Goal: Task Accomplishment & Management: Manage account settings

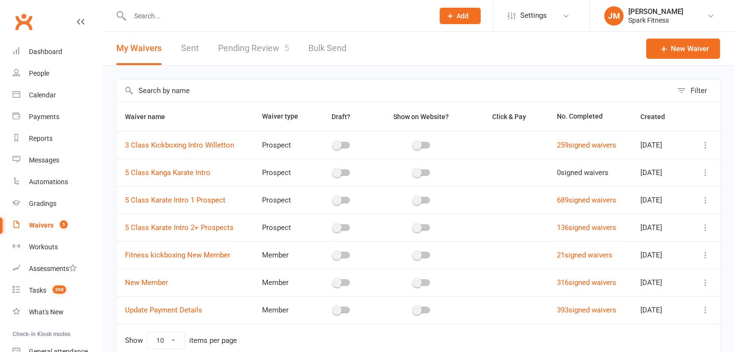
click at [264, 55] on link "Pending Review 5" at bounding box center [253, 48] width 71 height 33
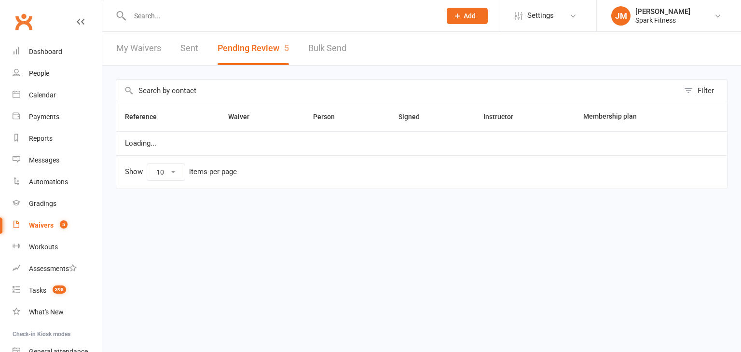
select select "50"
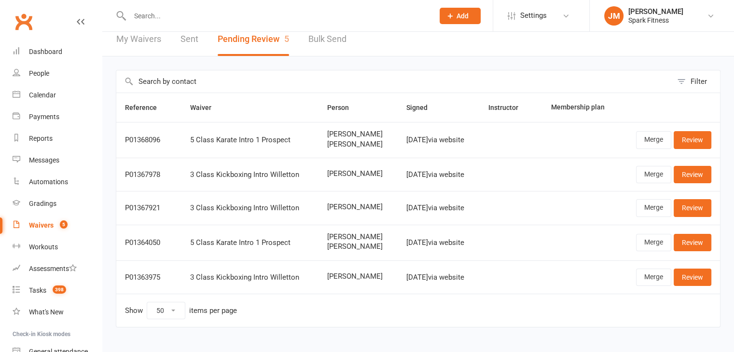
scroll to position [15, 0]
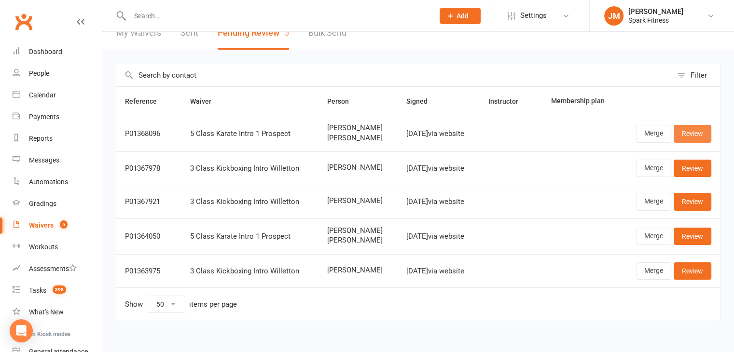
click at [683, 136] on link "Review" at bounding box center [693, 133] width 38 height 17
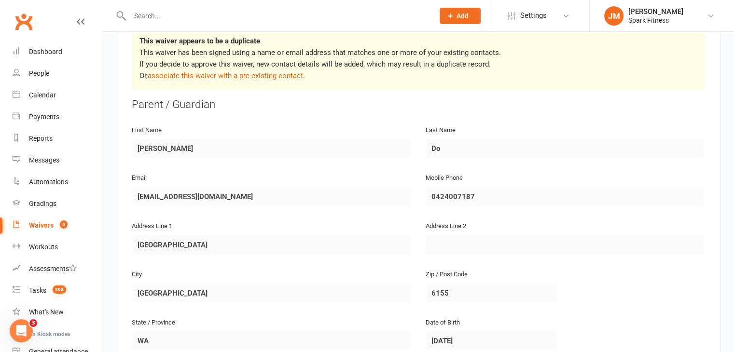
scroll to position [168, 0]
click at [164, 20] on input "text" at bounding box center [277, 16] width 300 height 14
paste input "[EMAIL_ADDRESS][DOMAIN_NAME]"
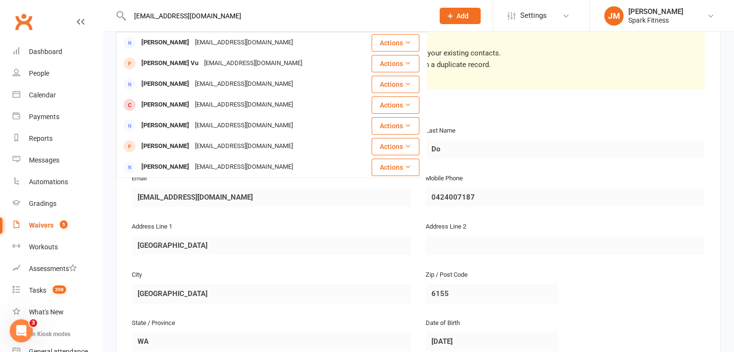
type input "[EMAIL_ADDRESS][DOMAIN_NAME]"
click at [492, 88] on div "This waiver appears to be a duplicate This waiver has been signed using a name …" at bounding box center [418, 59] width 573 height 62
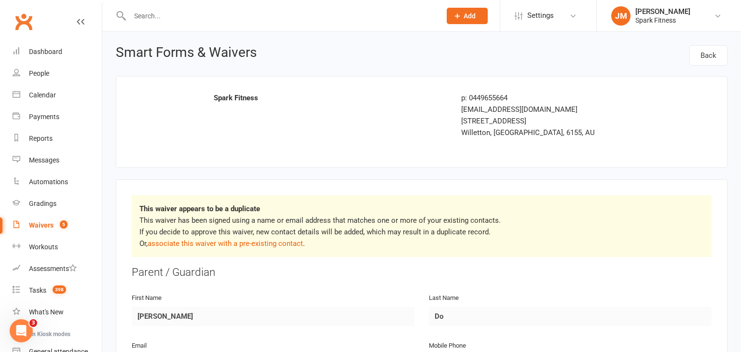
select select "50"
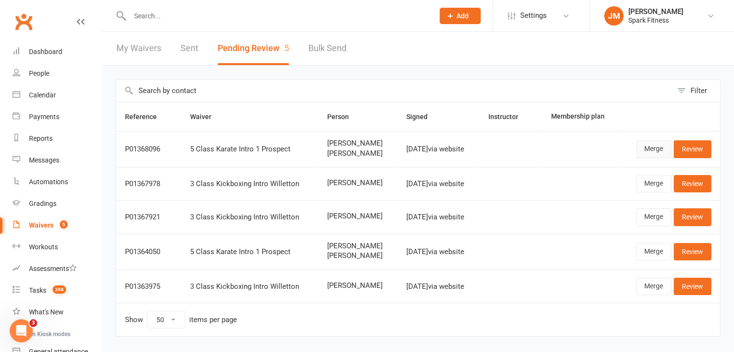
click at [659, 154] on link "Merge" at bounding box center [653, 148] width 35 height 17
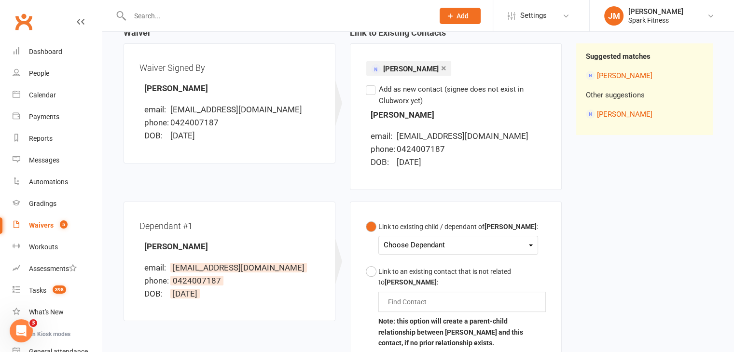
scroll to position [108, 0]
click at [450, 242] on div "Choose Dependant" at bounding box center [458, 244] width 149 height 13
click at [415, 267] on link "[PERSON_NAME] Vu" at bounding box center [435, 267] width 102 height 21
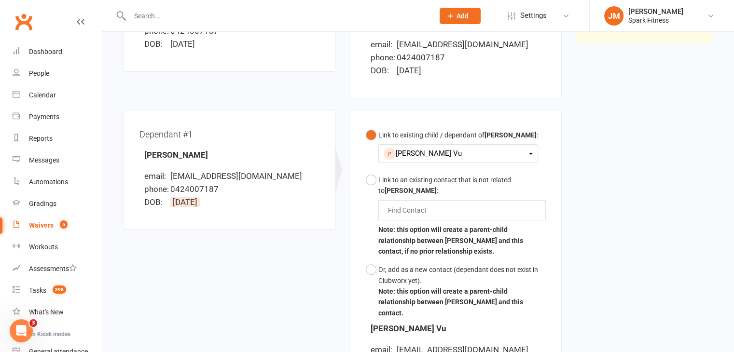
scroll to position [150, 0]
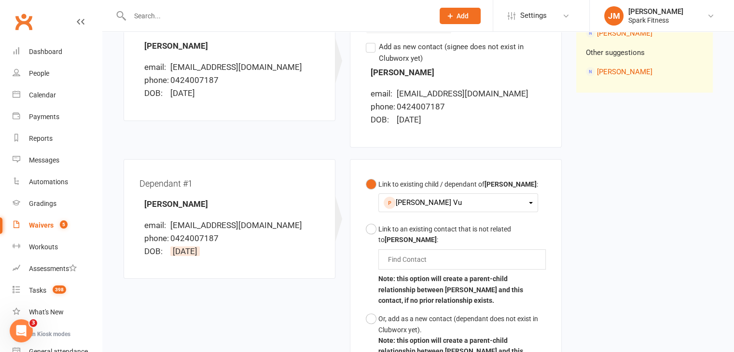
click at [419, 203] on div "[PERSON_NAME] Vu" at bounding box center [458, 202] width 149 height 13
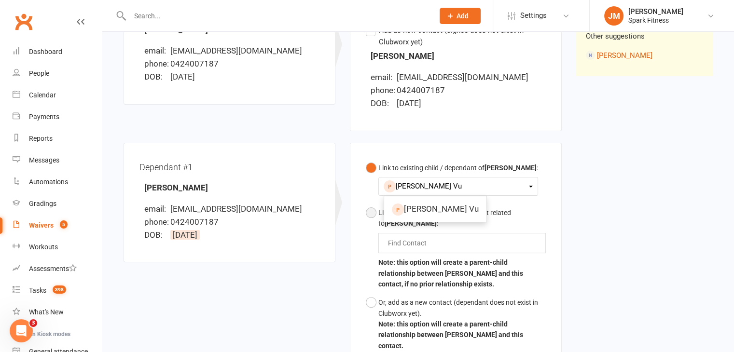
scroll to position [167, 0]
click at [371, 295] on button "Or, add as a new contact (dependant does not exist in Clubworx yet). Note: this…" at bounding box center [456, 324] width 180 height 62
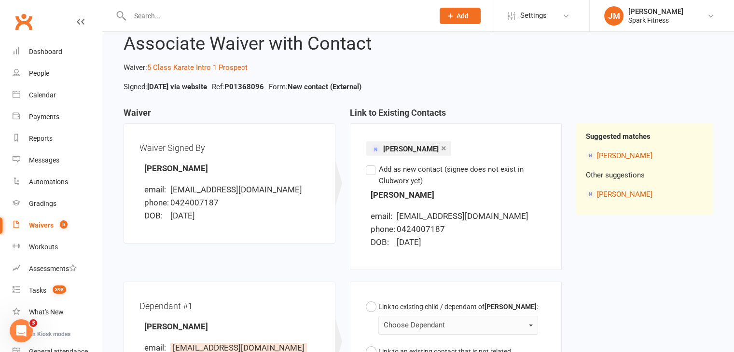
scroll to position [297, 0]
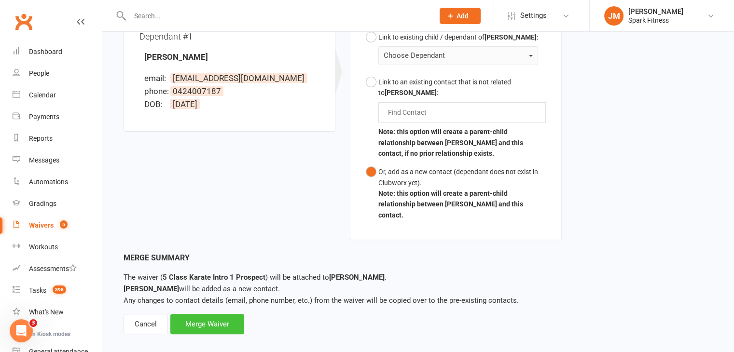
click at [205, 314] on div "Merge Waiver" at bounding box center [207, 324] width 74 height 20
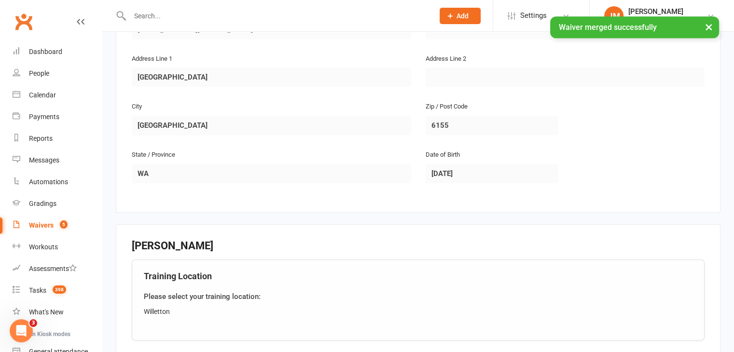
scroll to position [810, 0]
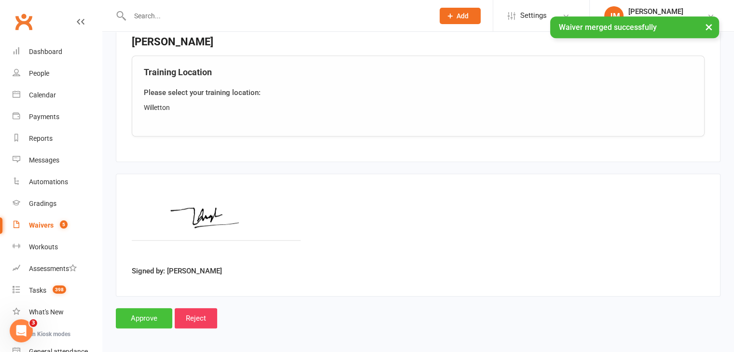
click at [138, 317] on input "Approve" at bounding box center [144, 318] width 56 height 20
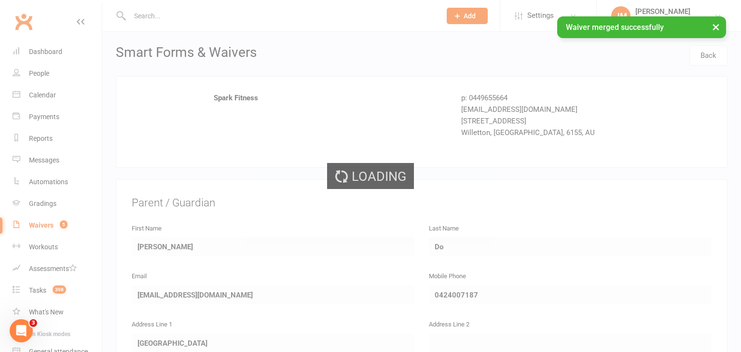
select select "50"
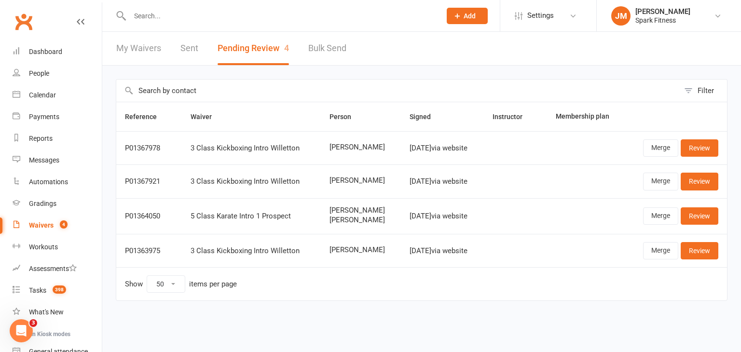
click at [170, 14] on input "text" at bounding box center [280, 16] width 307 height 14
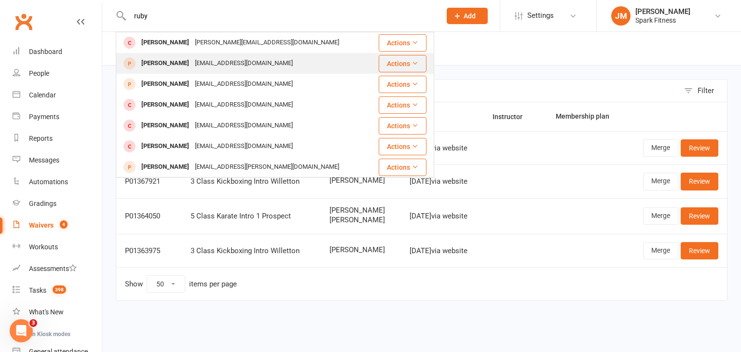
type input "ruby"
click at [197, 66] on div "[EMAIL_ADDRESS][DOMAIN_NAME]" at bounding box center [244, 63] width 104 height 14
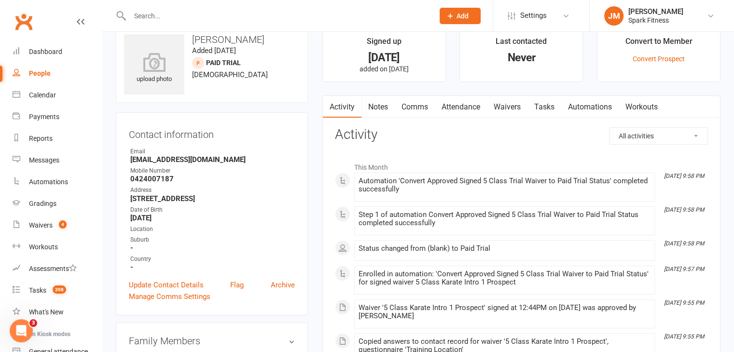
scroll to position [17, 0]
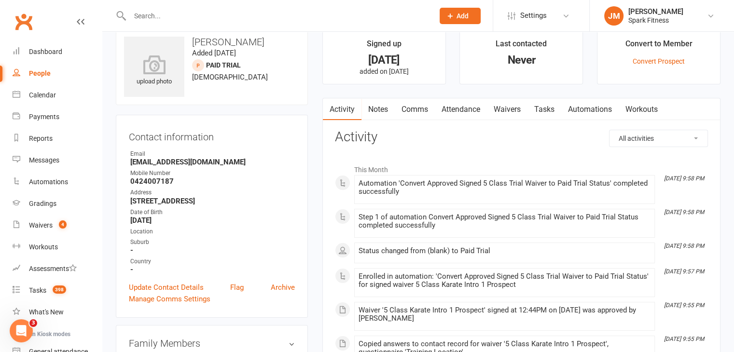
click at [471, 112] on link "Attendance" at bounding box center [461, 109] width 52 height 22
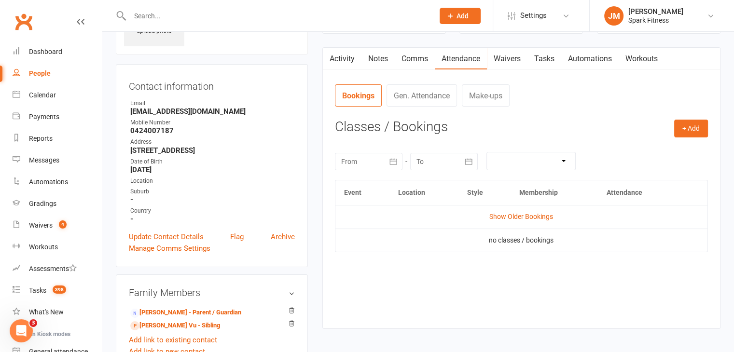
scroll to position [68, 0]
click at [700, 128] on button "+ Add" at bounding box center [691, 128] width 34 height 17
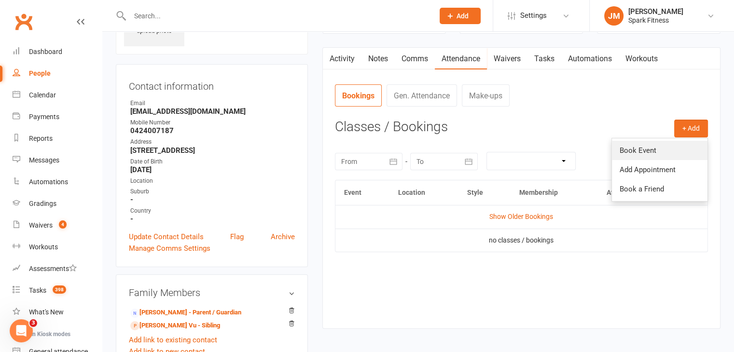
click at [614, 143] on link "Book Event" at bounding box center [660, 150] width 96 height 19
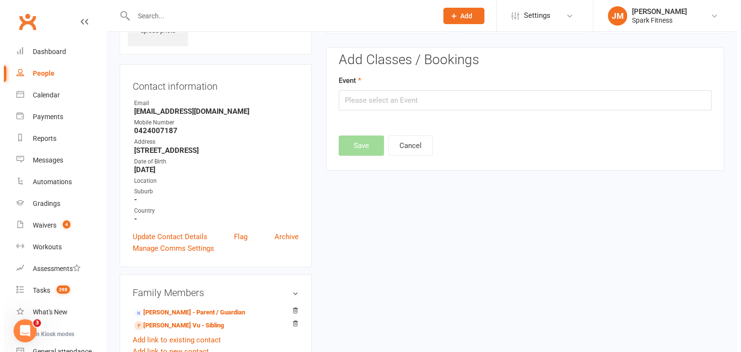
scroll to position [66, 0]
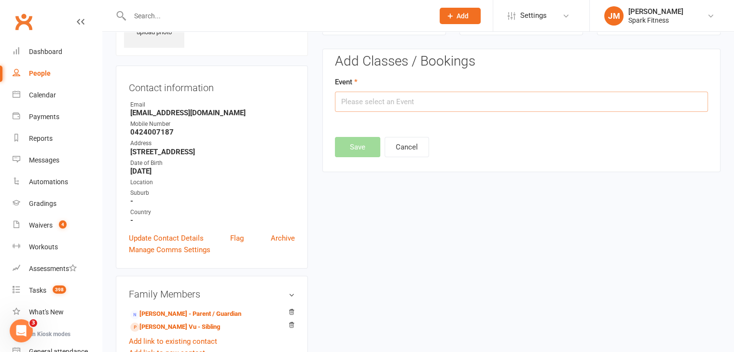
click at [410, 97] on input "text" at bounding box center [521, 102] width 373 height 20
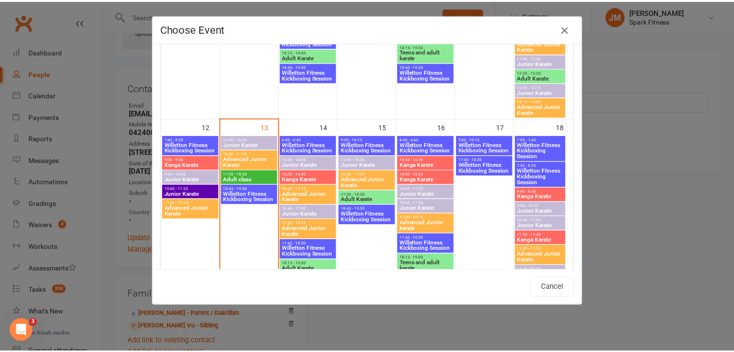
scroll to position [415, 0]
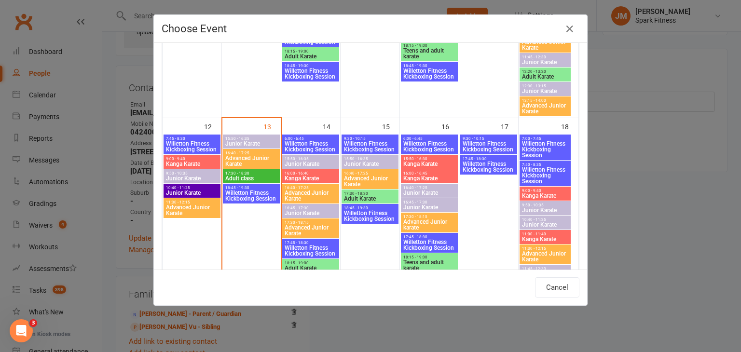
click at [238, 143] on span "Junior Karate" at bounding box center [251, 144] width 53 height 6
type input "Junior Karate - [DATE] 3:50:00 PM"
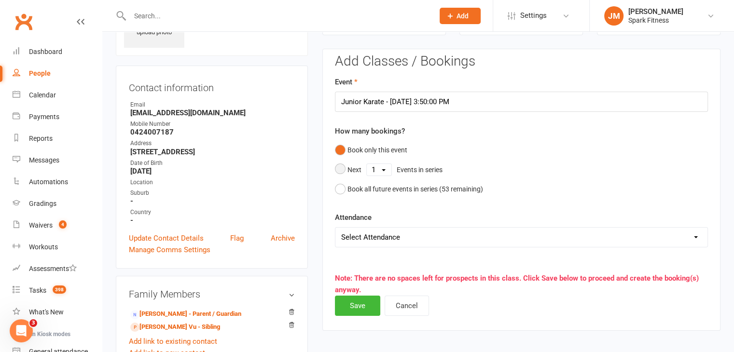
click at [378, 168] on select "1 2 3 4 5 6 7 8 9 10 11 12 13 14 15 16 17 18 19 20 21 22 23 24 25 26 27 28 29 3…" at bounding box center [379, 170] width 25 height 12
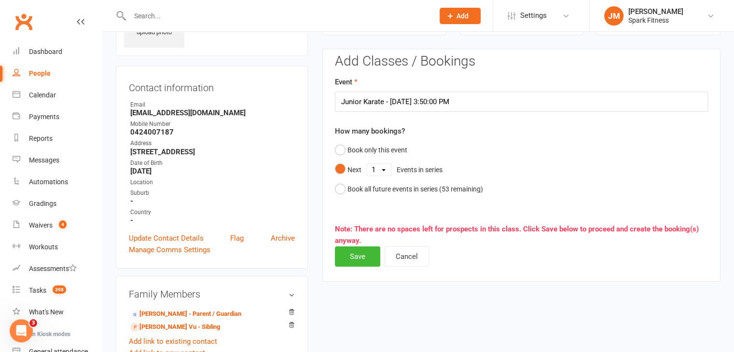
select select "5"
click at [367, 164] on select "1 2 3 4 5 6 7 8 9 10 11 12 13 14 15 16 17 18 19 20 21 22 23 24 25 26 27 28 29 3…" at bounding box center [379, 170] width 25 height 12
click at [360, 252] on button "Save" at bounding box center [357, 257] width 45 height 20
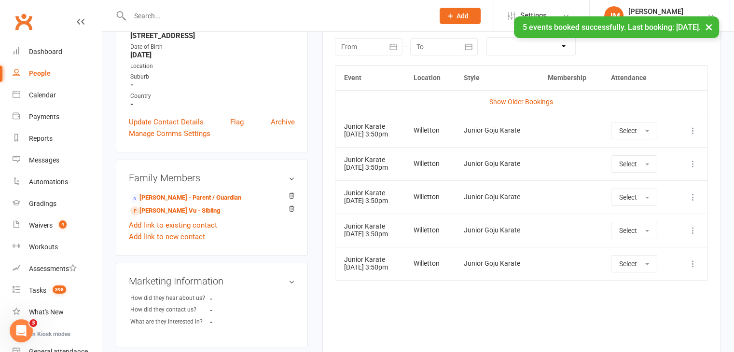
scroll to position [183, 0]
click at [650, 131] on button "Select" at bounding box center [634, 129] width 46 height 17
click at [631, 149] on span "Attended" at bounding box center [633, 151] width 29 height 9
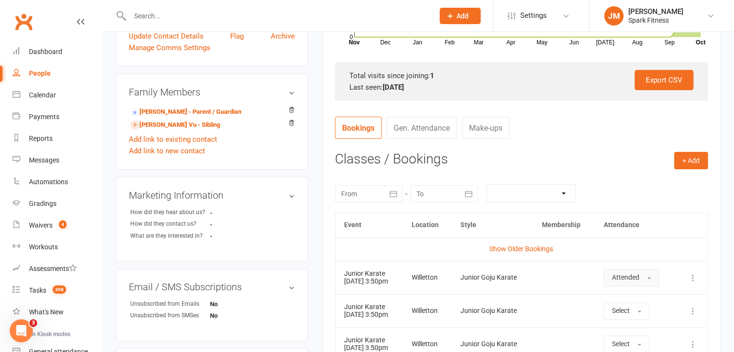
scroll to position [267, 0]
click at [151, 130] on link "[PERSON_NAME] Vu - Sibling" at bounding box center [175, 126] width 90 height 10
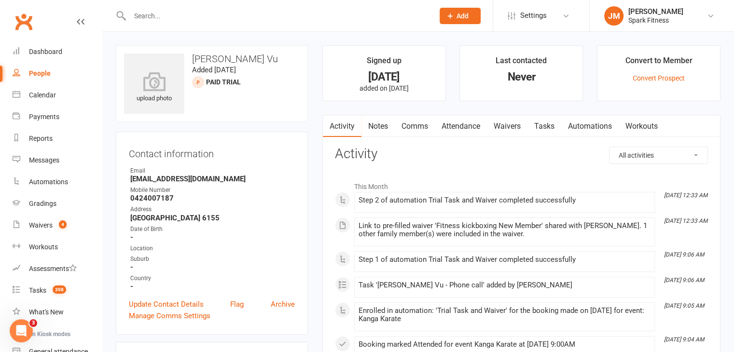
click at [466, 134] on link "Attendance" at bounding box center [461, 126] width 52 height 22
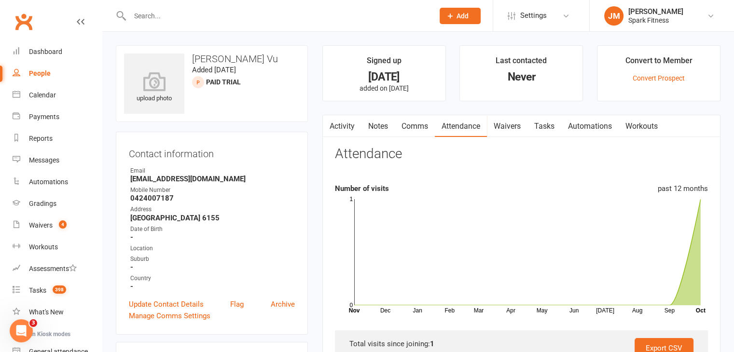
click at [166, 12] on input "text" at bounding box center [277, 16] width 300 height 14
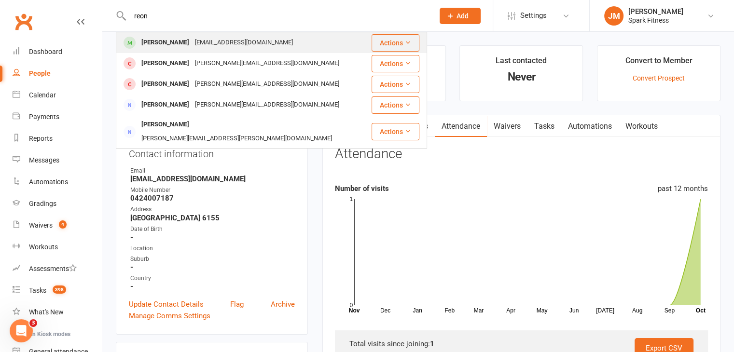
type input "reon"
click at [176, 48] on div "[PERSON_NAME]" at bounding box center [166, 43] width 54 height 14
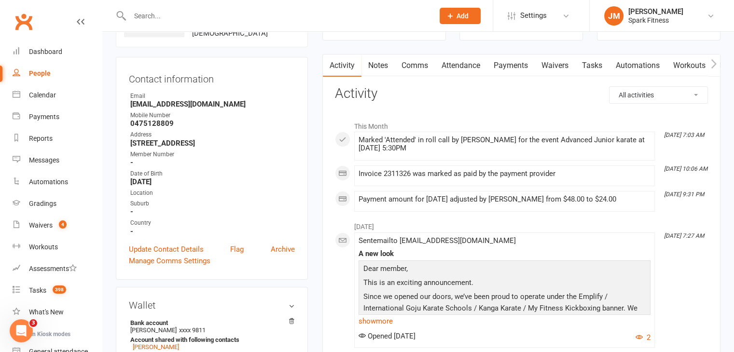
scroll to position [77, 0]
drag, startPoint x: 286, startPoint y: 141, endPoint x: 129, endPoint y: 141, distance: 156.9
click at [129, 141] on li "Address [STREET_ADDRESS]" at bounding box center [212, 138] width 166 height 17
copy strong "[STREET_ADDRESS]"
